Goal: Transaction & Acquisition: Purchase product/service

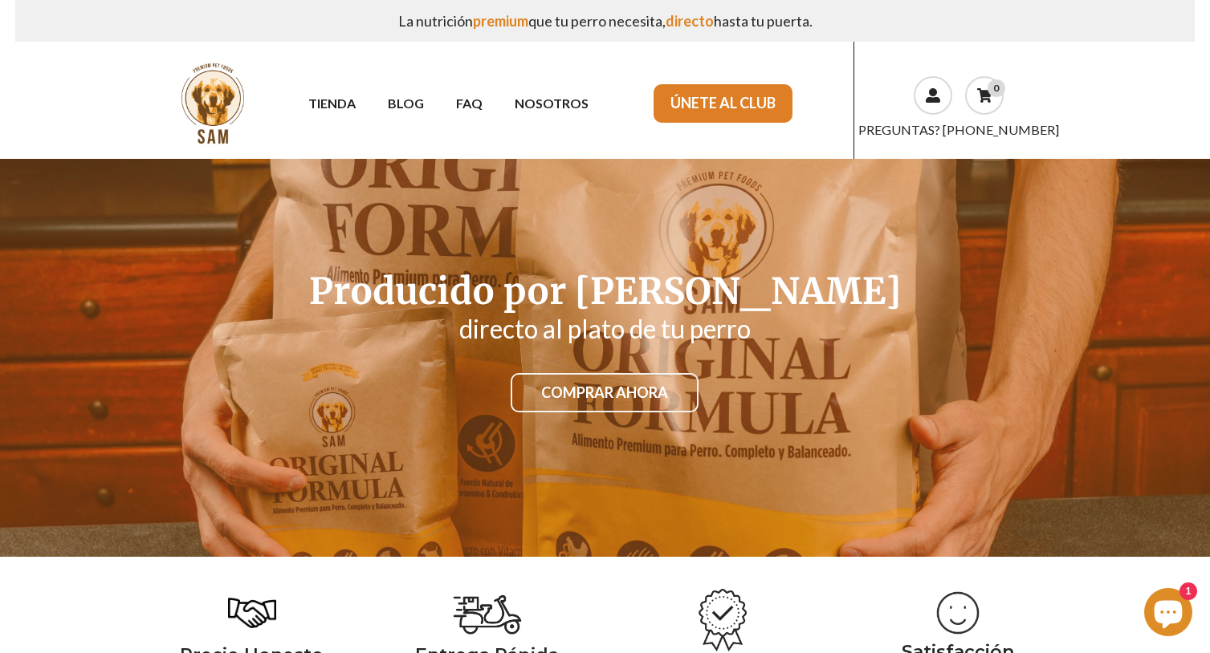
click at [775, 110] on link "ÚNETE AL CLUB" at bounding box center [722, 103] width 139 height 39
click at [592, 387] on link "COMPRAR AHORA" at bounding box center [604, 393] width 188 height 40
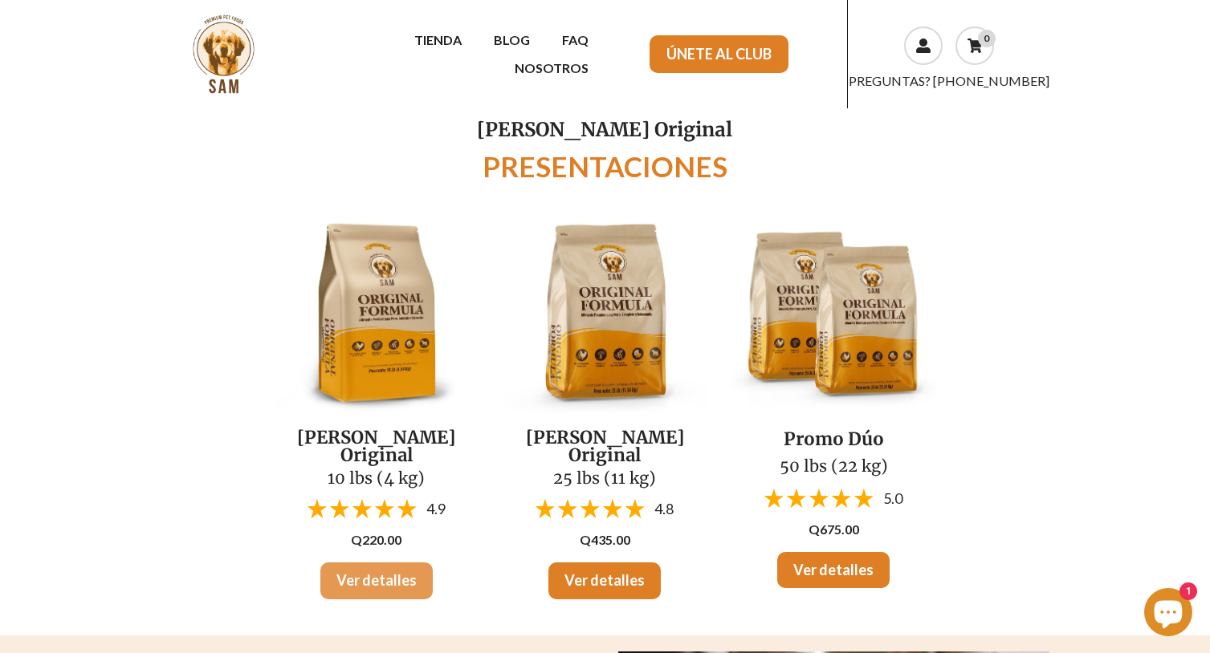
click at [405, 563] on link "Ver detalles" at bounding box center [376, 581] width 112 height 37
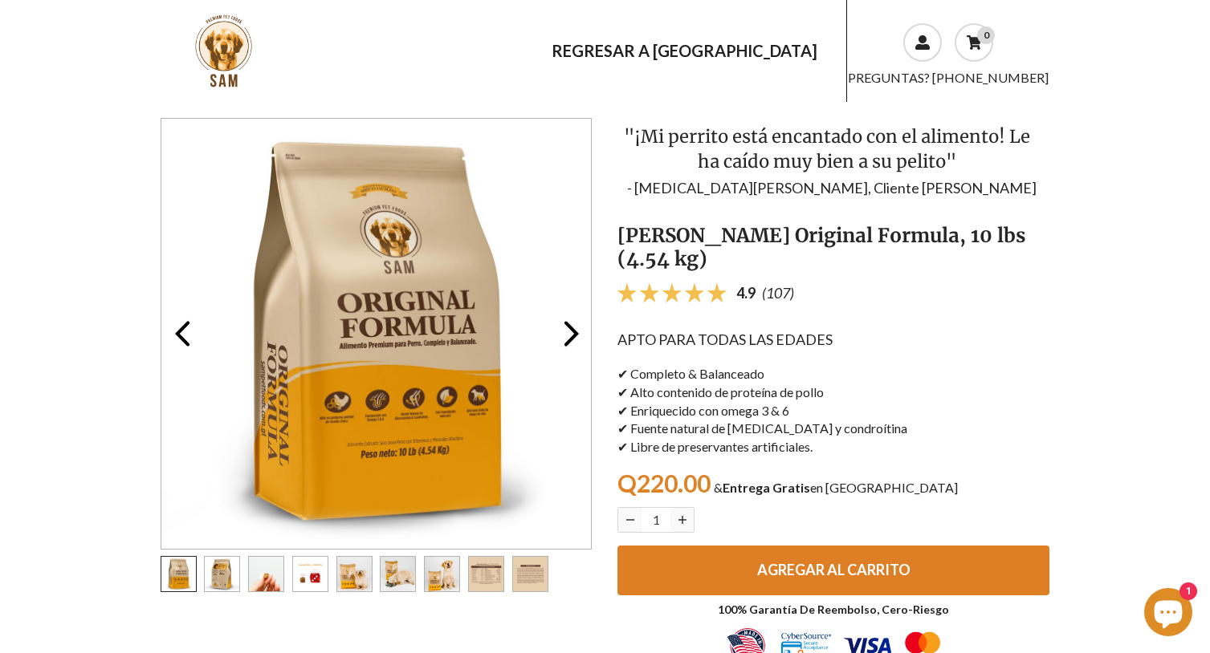
click at [709, 555] on button "AGREGAR AL CARRITO" at bounding box center [833, 571] width 432 height 50
